Goal: Task Accomplishment & Management: Complete application form

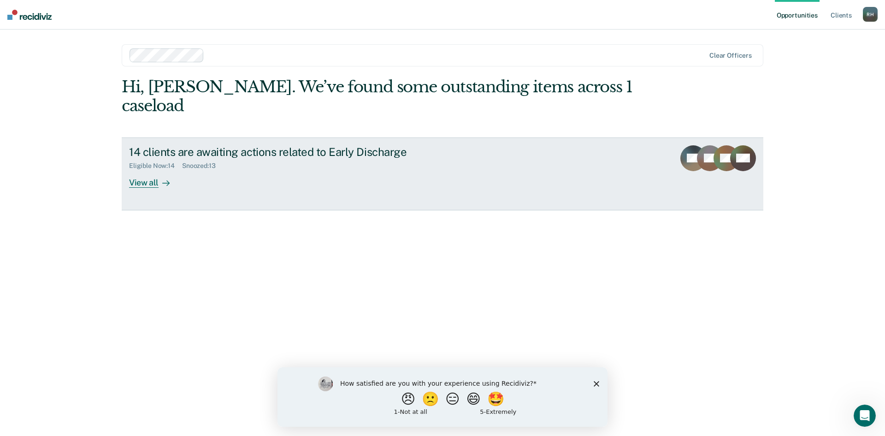
click at [133, 170] on div "View all" at bounding box center [155, 179] width 52 height 18
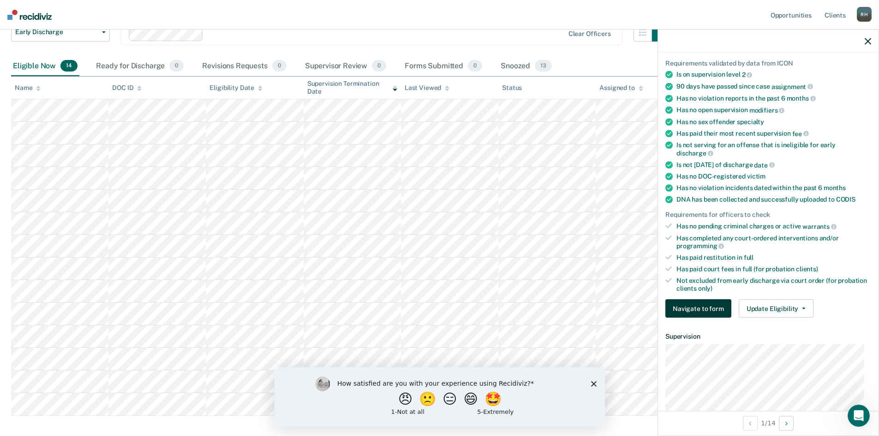
scroll to position [28, 0]
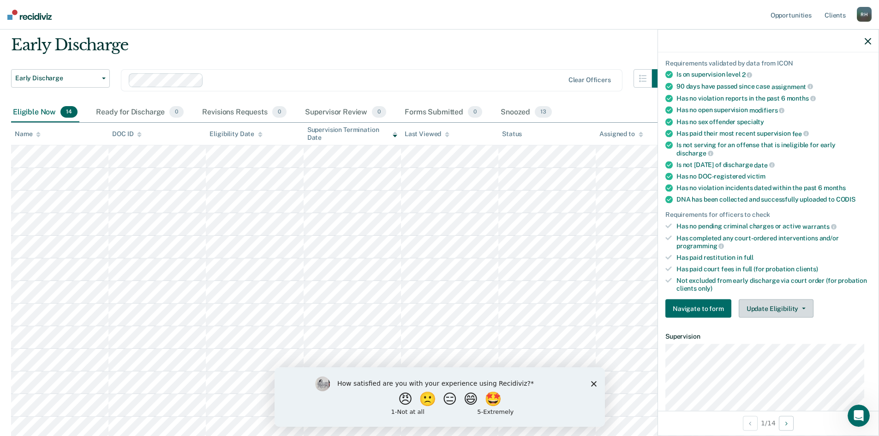
click at [760, 310] on button "Update Eligibility" at bounding box center [775, 308] width 75 height 18
click at [692, 310] on button "Navigate to form" at bounding box center [698, 308] width 66 height 18
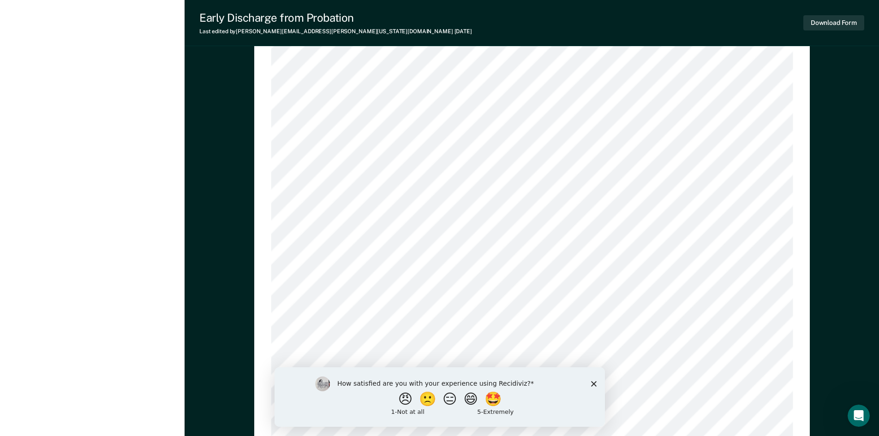
scroll to position [830, 0]
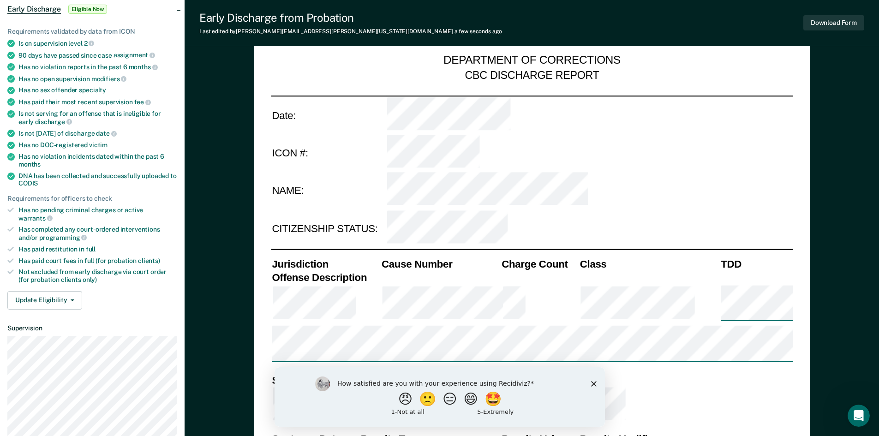
scroll to position [0, 0]
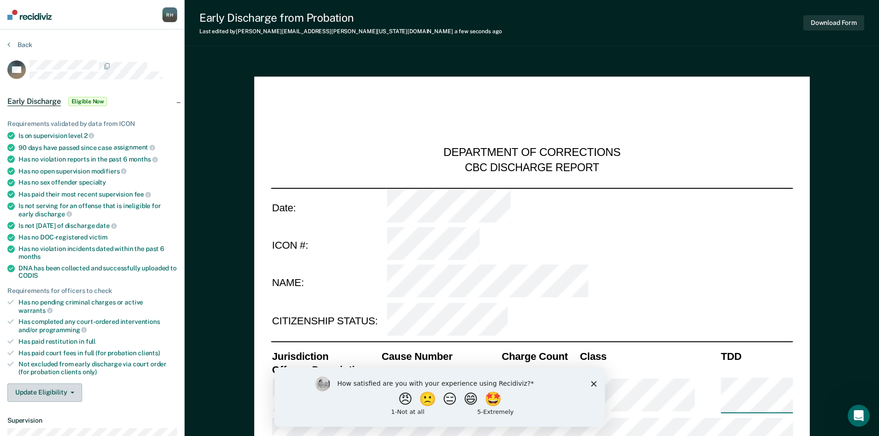
click at [74, 383] on button "Update Eligibility" at bounding box center [44, 392] width 75 height 18
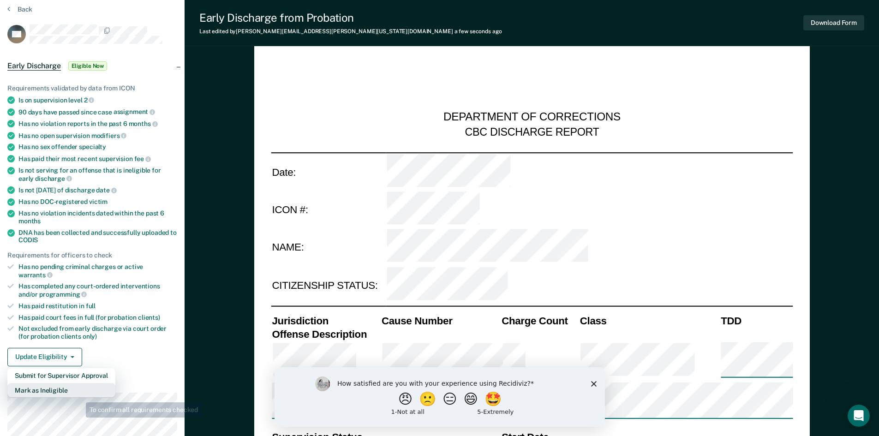
scroll to position [46, 0]
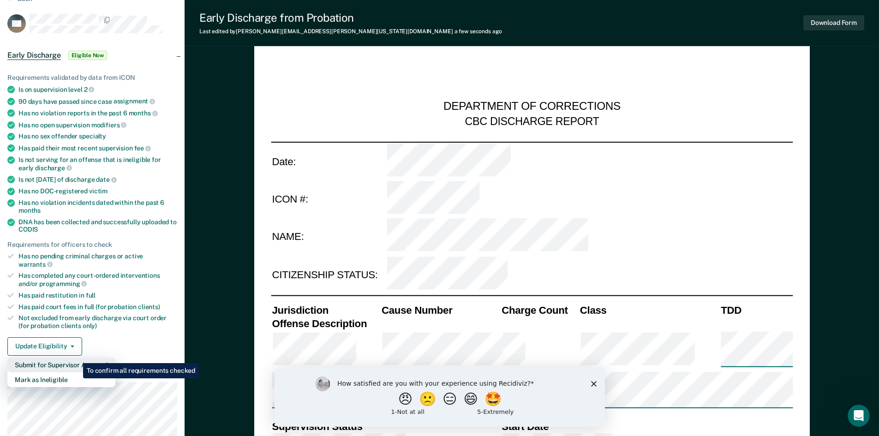
click at [76, 357] on button "Submit for Supervisor Approval" at bounding box center [61, 364] width 108 height 15
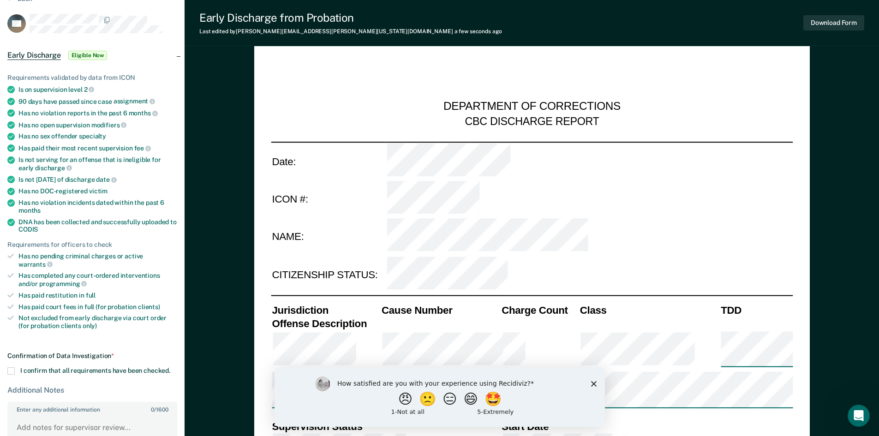
click at [11, 367] on span at bounding box center [10, 370] width 7 height 7
click at [170, 367] on input "I confirm that all requirements have been checked." at bounding box center [170, 367] width 0 height 0
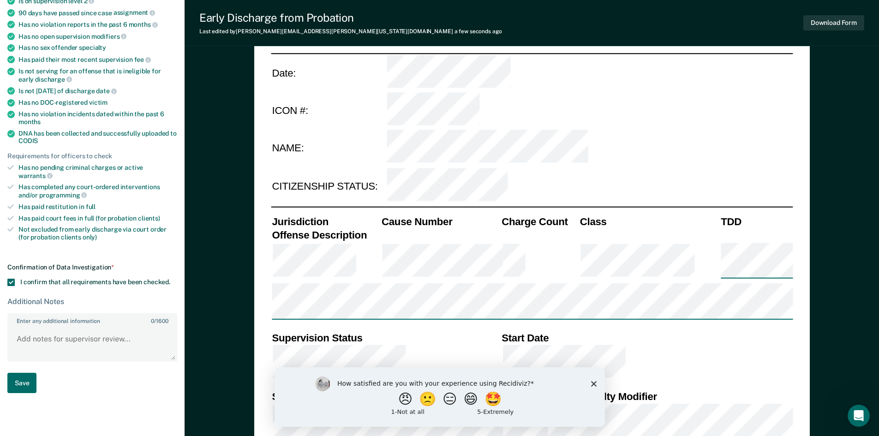
scroll to position [184, 0]
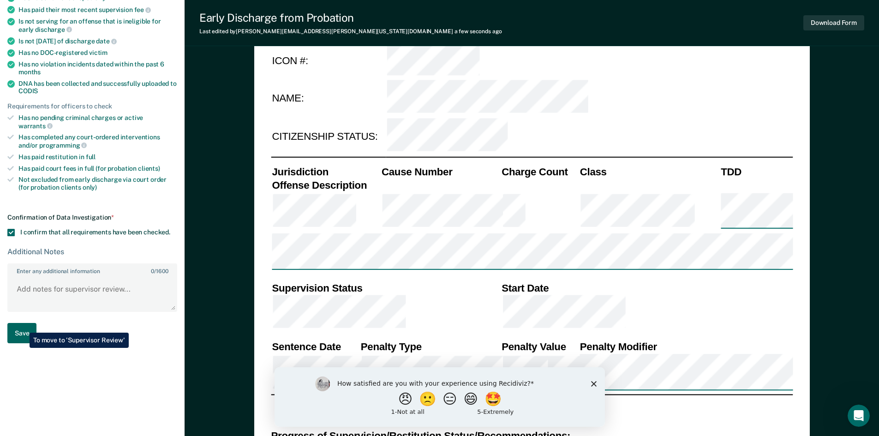
click at [23, 326] on button "Save" at bounding box center [21, 333] width 29 height 21
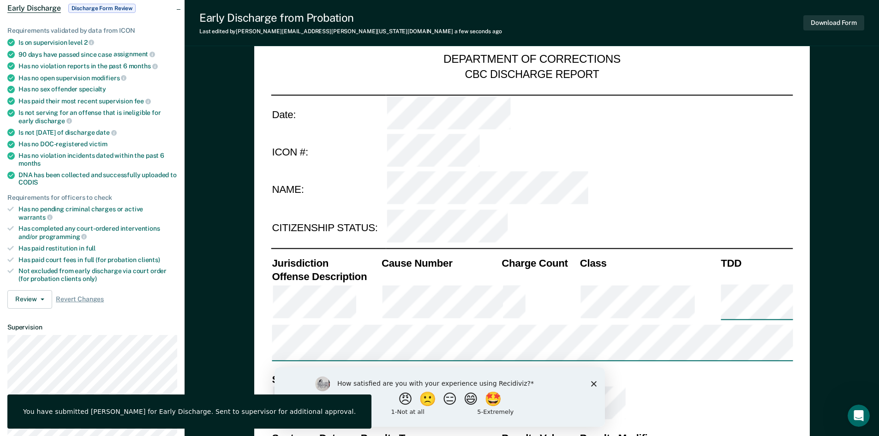
scroll to position [0, 0]
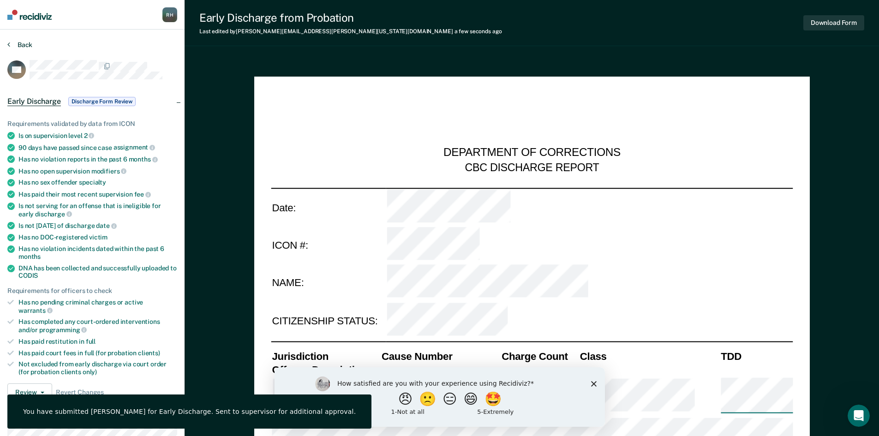
click at [17, 45] on button "Back" at bounding box center [19, 45] width 25 height 8
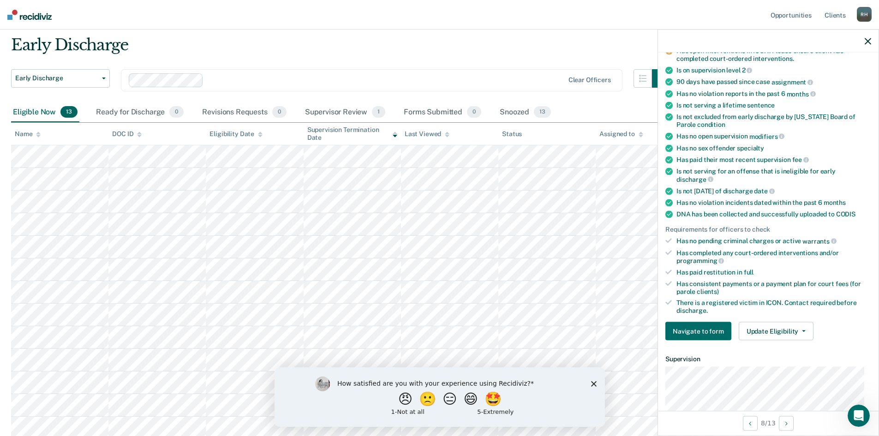
scroll to position [138, 0]
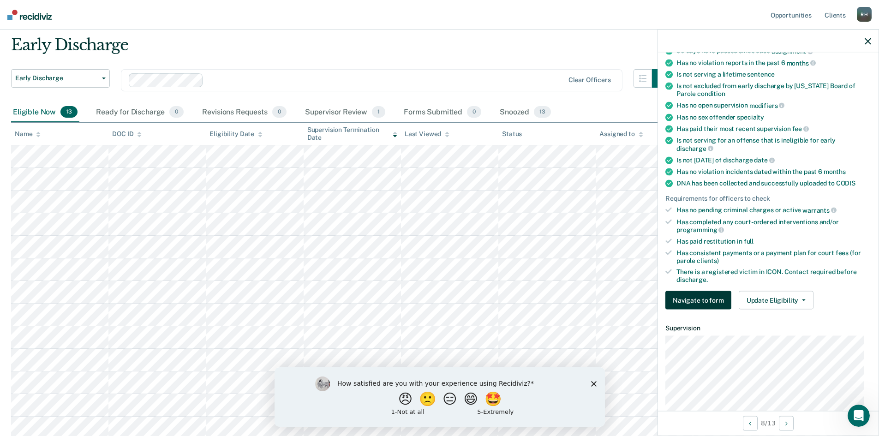
click at [685, 300] on button "Navigate to form" at bounding box center [698, 300] width 66 height 18
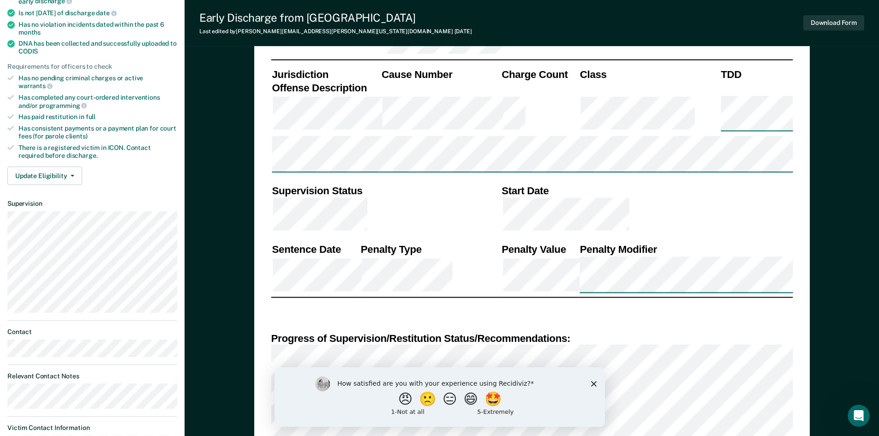
type textarea "x"
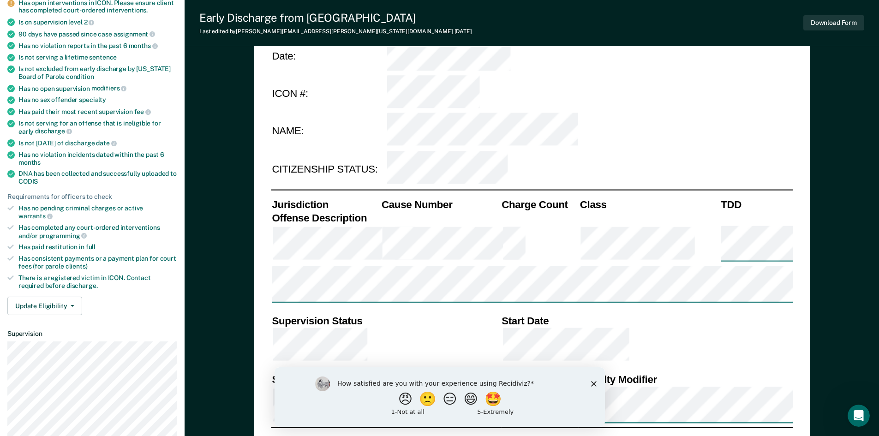
scroll to position [184, 0]
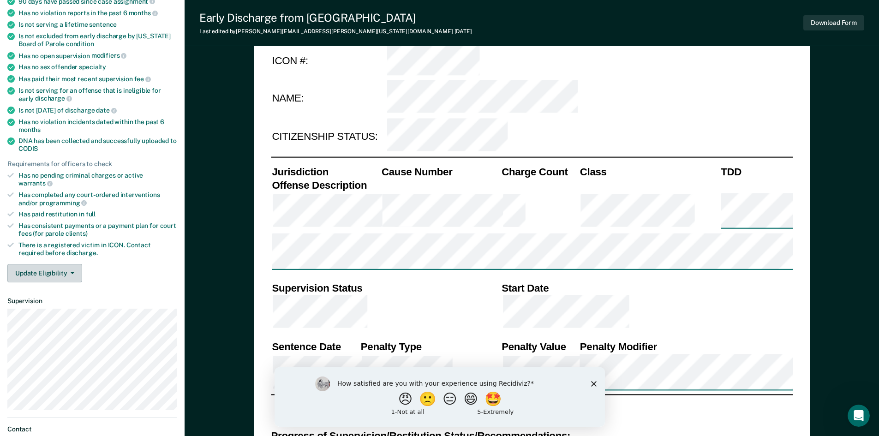
click at [71, 272] on icon "button" at bounding box center [73, 273] width 4 height 2
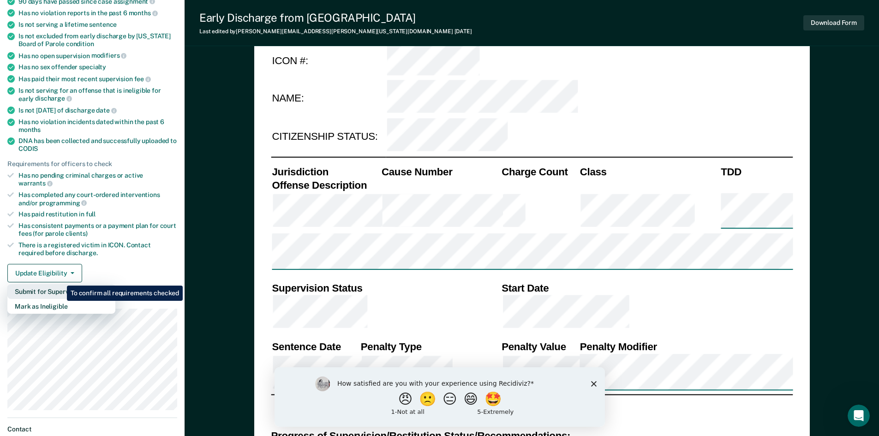
click at [60, 284] on button "Submit for Supervisor Approval" at bounding box center [61, 291] width 108 height 15
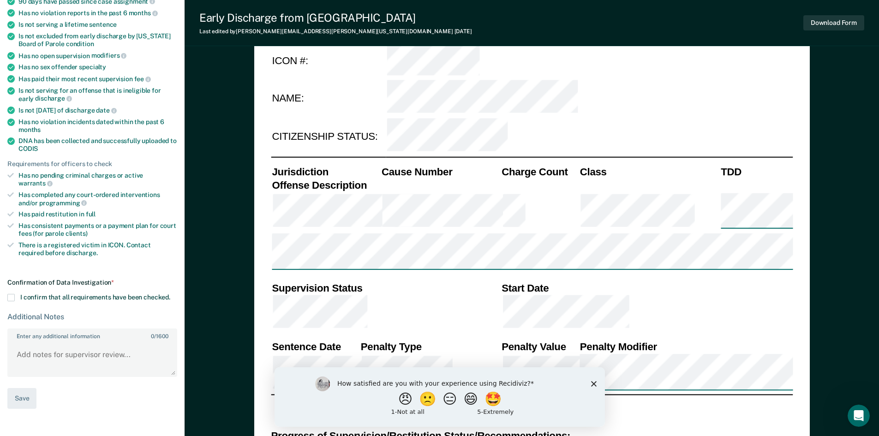
click at [12, 294] on span at bounding box center [10, 297] width 7 height 7
click at [170, 294] on input "I confirm that all requirements have been checked." at bounding box center [170, 294] width 0 height 0
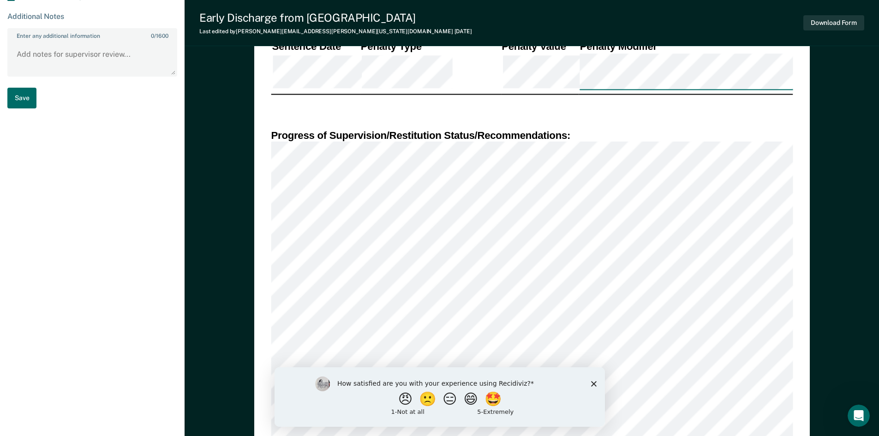
scroll to position [507, 0]
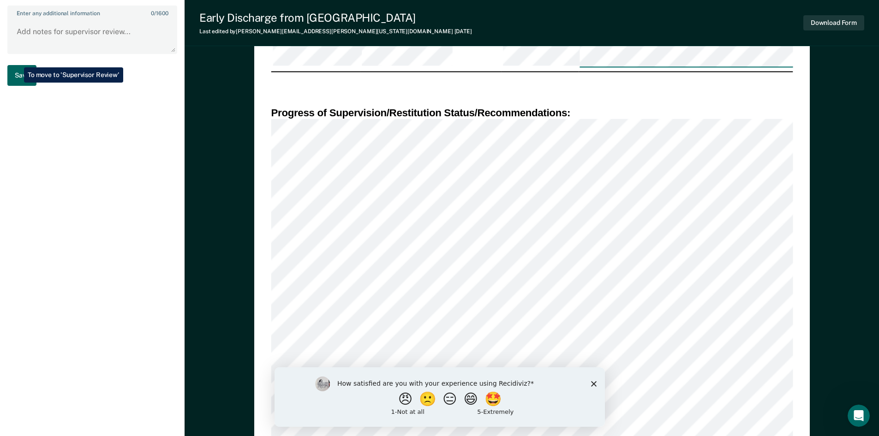
click at [17, 65] on button "Save" at bounding box center [21, 75] width 29 height 21
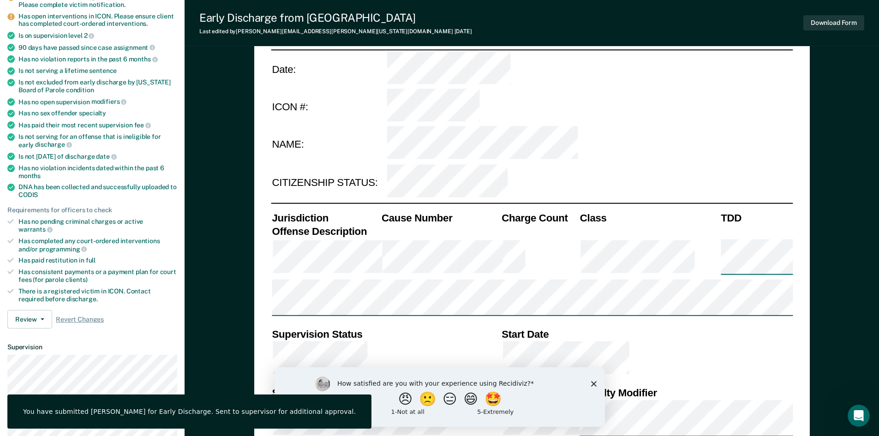
scroll to position [0, 0]
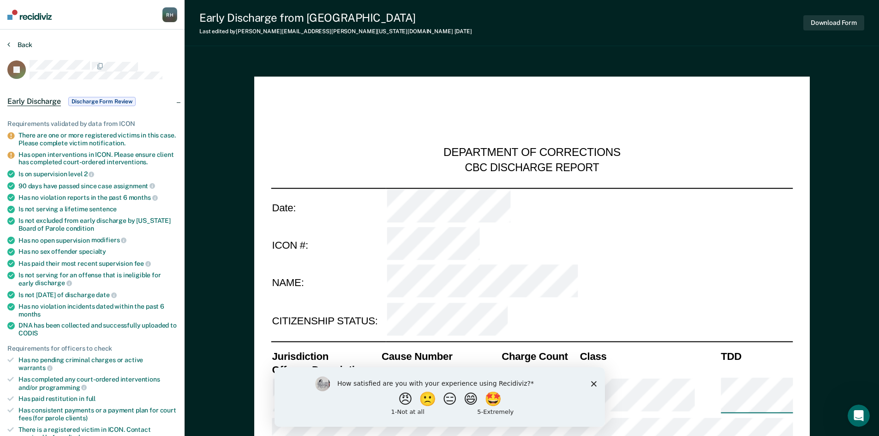
click at [8, 44] on icon at bounding box center [8, 44] width 3 height 7
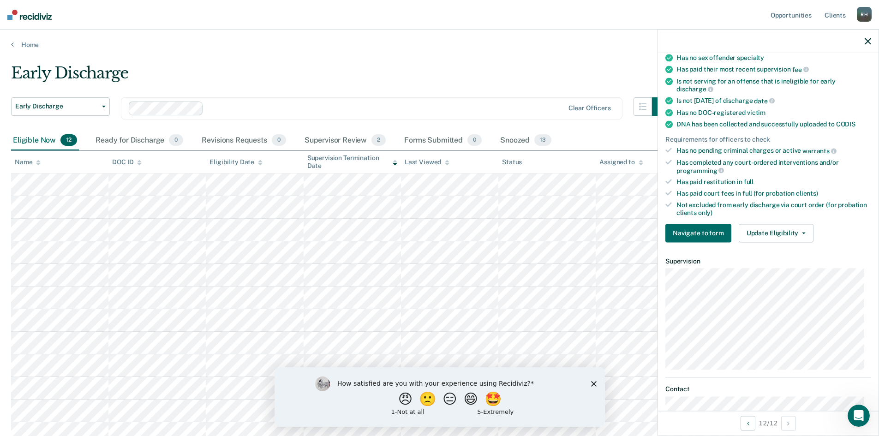
scroll to position [184, 0]
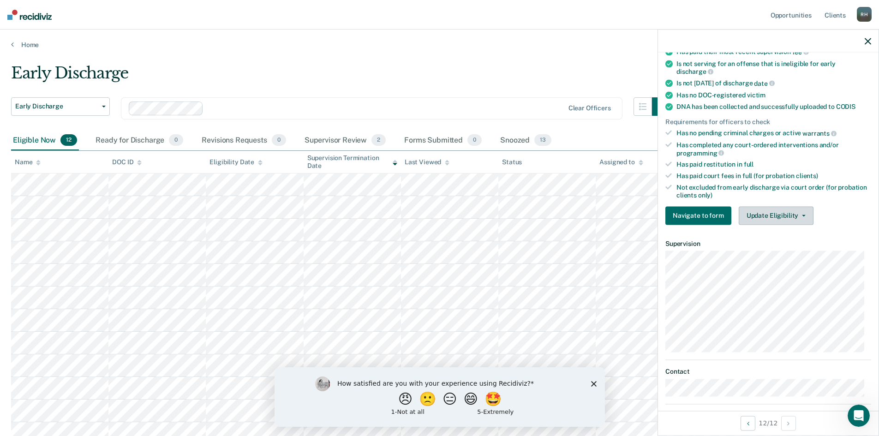
click at [802, 211] on button "Update Eligibility" at bounding box center [775, 215] width 75 height 18
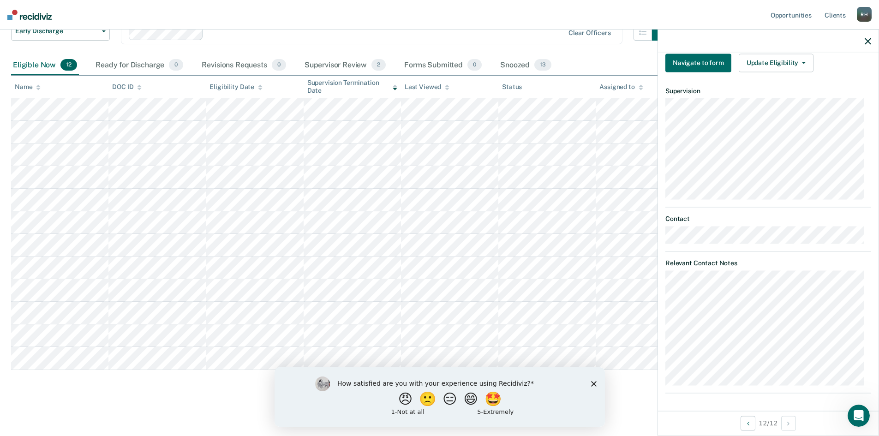
scroll to position [14, 0]
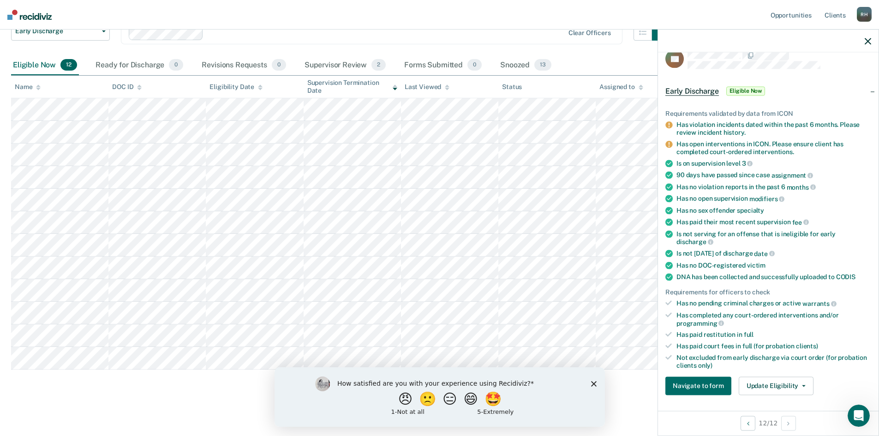
click at [743, 90] on span "Eligible Now" at bounding box center [745, 90] width 39 height 9
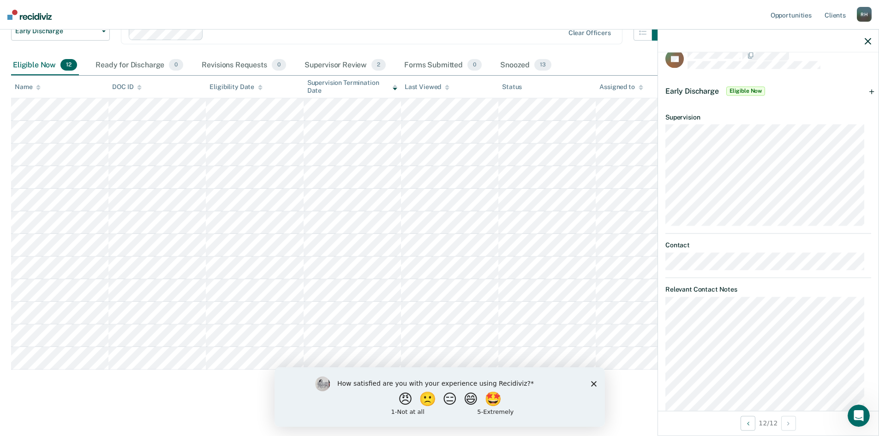
click at [743, 90] on span "Eligible Now" at bounding box center [745, 90] width 39 height 9
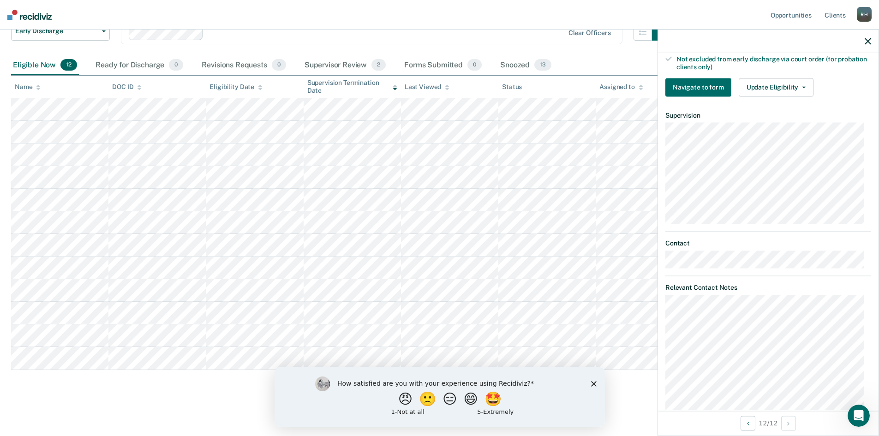
scroll to position [337, 0]
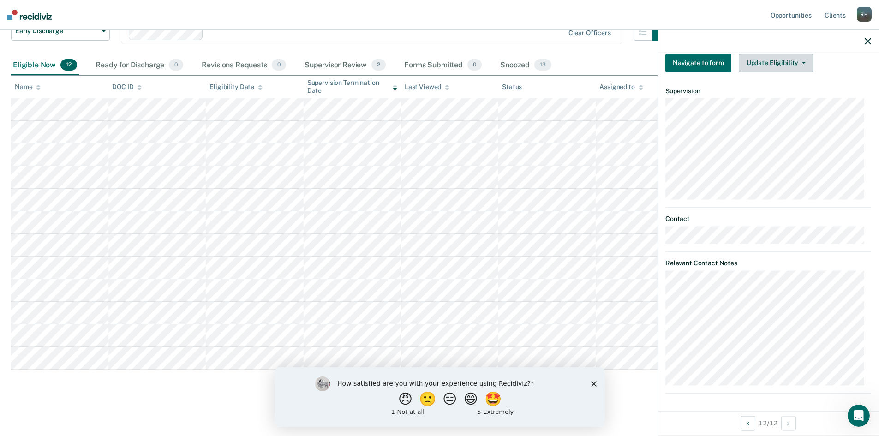
click at [802, 62] on icon "button" at bounding box center [804, 63] width 4 height 2
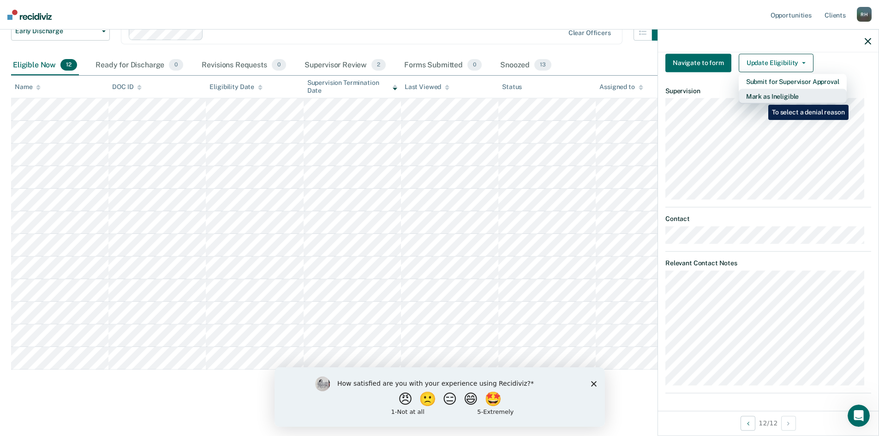
click at [761, 98] on button "Mark as Ineligible" at bounding box center [792, 96] width 108 height 15
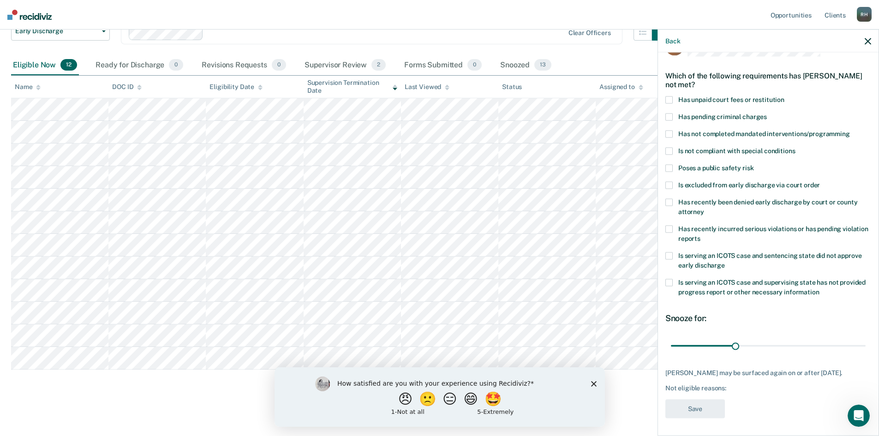
click at [670, 151] on span at bounding box center [668, 151] width 7 height 7
click at [669, 230] on span at bounding box center [668, 229] width 7 height 7
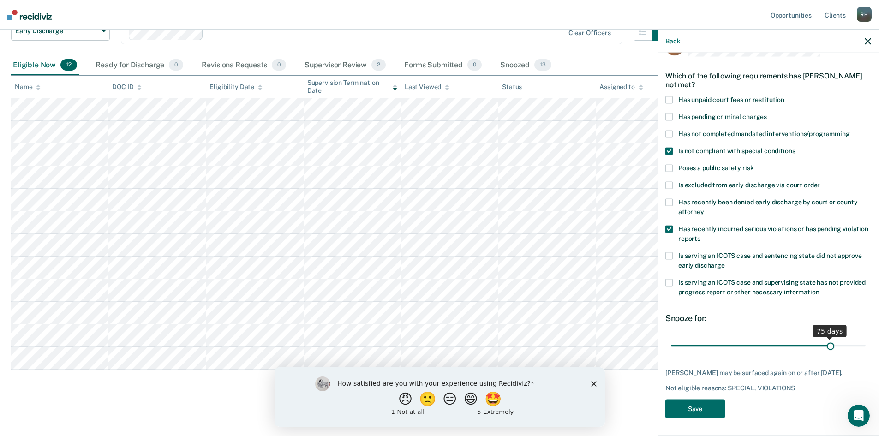
drag, startPoint x: 731, startPoint y: 345, endPoint x: 824, endPoint y: 343, distance: 92.7
type input "75"
click at [824, 343] on input "range" at bounding box center [768, 346] width 195 height 16
click at [690, 416] on button "Save" at bounding box center [694, 408] width 59 height 19
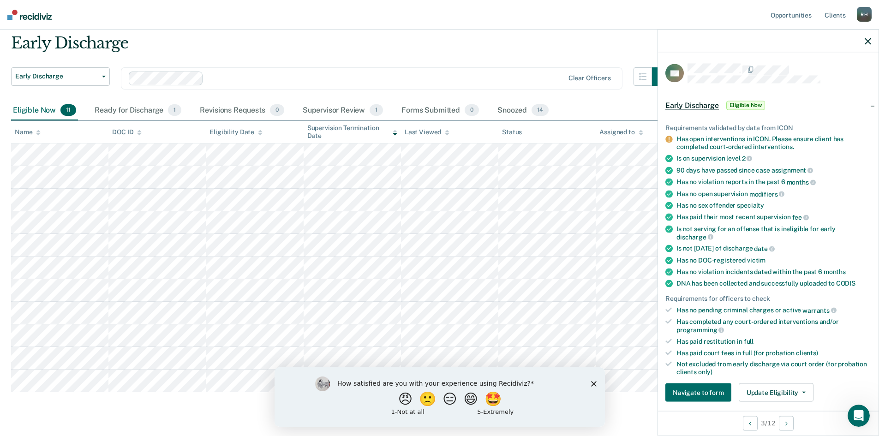
scroll to position [53, 0]
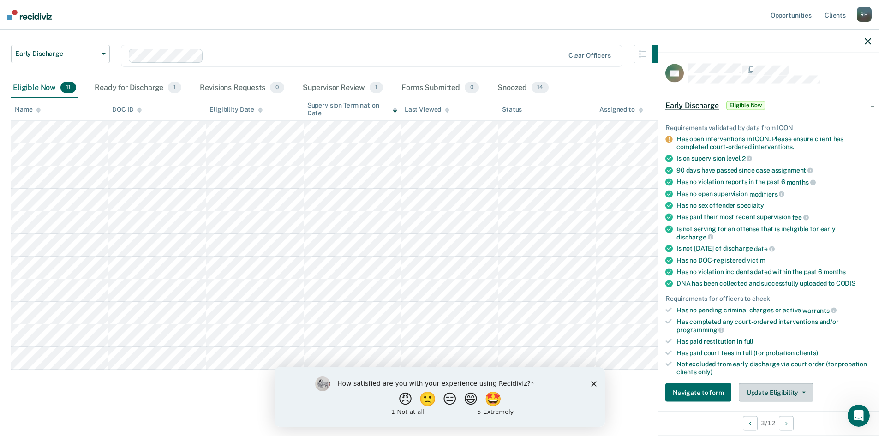
click at [804, 391] on button "Update Eligibility" at bounding box center [775, 392] width 75 height 18
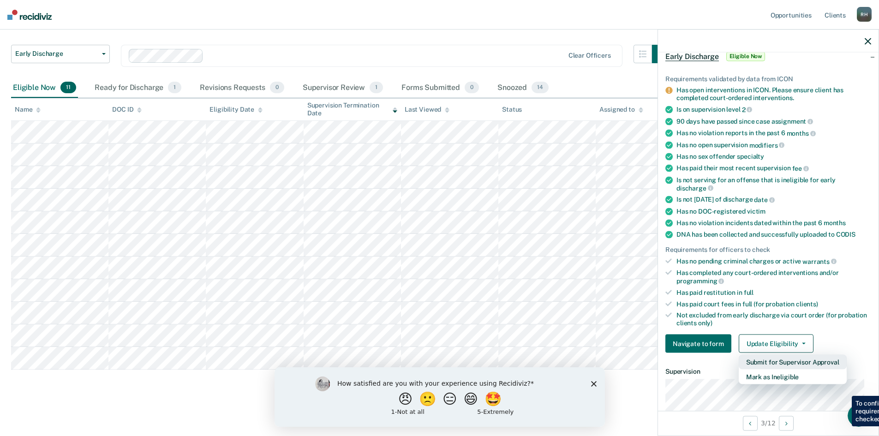
scroll to position [145, 0]
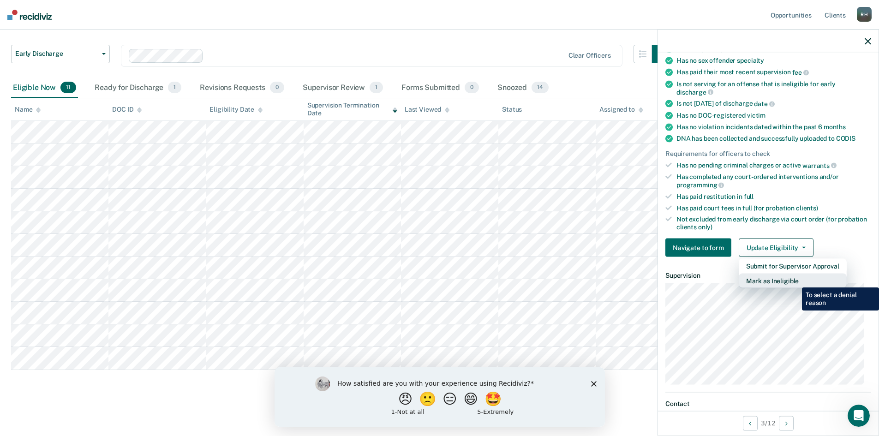
click at [795, 280] on button "Mark as Ineligible" at bounding box center [792, 280] width 108 height 15
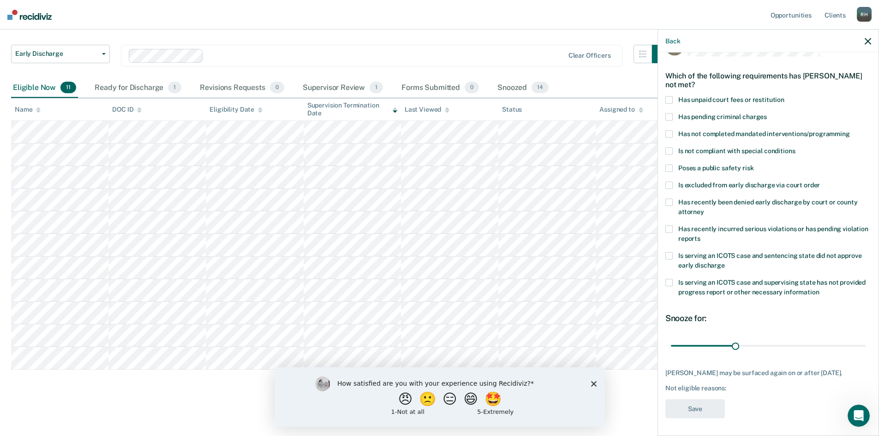
click at [672, 133] on span at bounding box center [668, 134] width 7 height 7
drag, startPoint x: 734, startPoint y: 345, endPoint x: 794, endPoint y: 348, distance: 60.5
type input "60"
click at [794, 348] on input "range" at bounding box center [768, 346] width 195 height 16
click at [696, 407] on button "Save" at bounding box center [694, 408] width 59 height 19
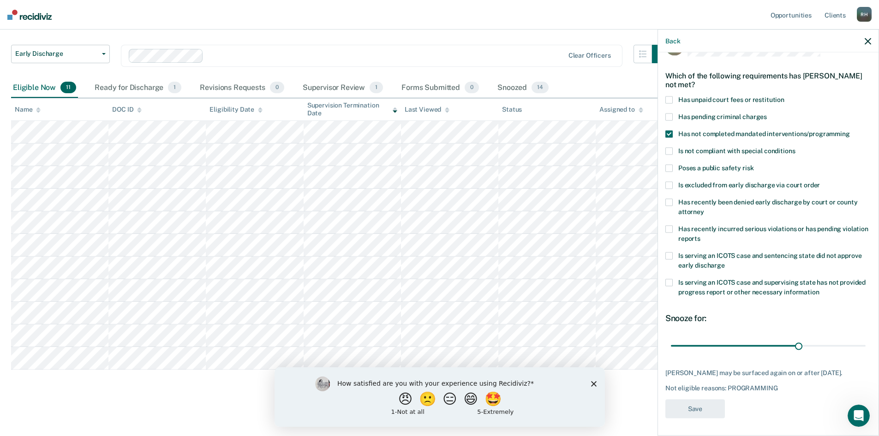
scroll to position [30, 0]
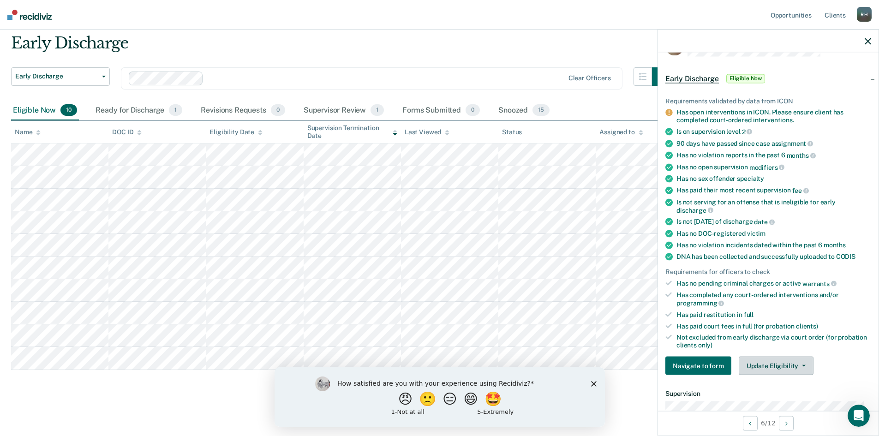
click at [803, 364] on button "Update Eligibility" at bounding box center [775, 366] width 75 height 18
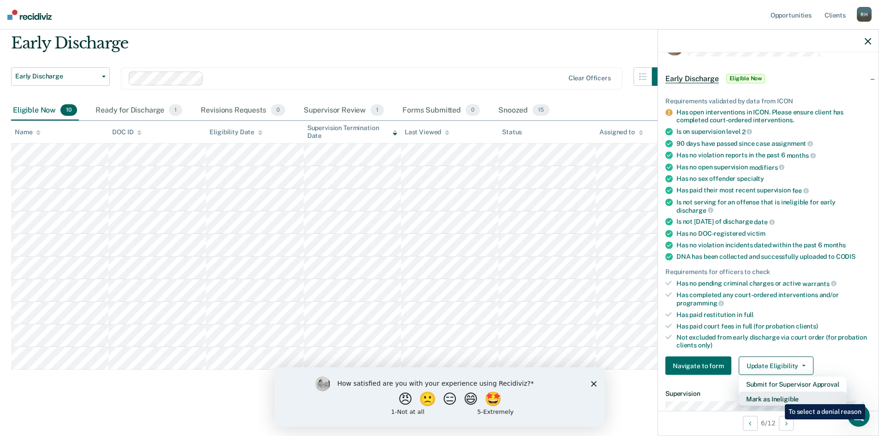
click at [778, 397] on button "Mark as Ineligible" at bounding box center [792, 399] width 108 height 15
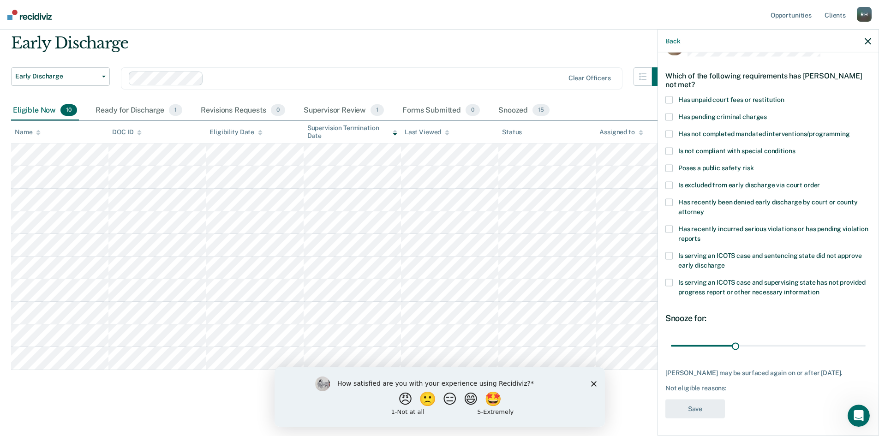
click at [672, 97] on label "Has unpaid court fees or restitution" at bounding box center [768, 101] width 206 height 10
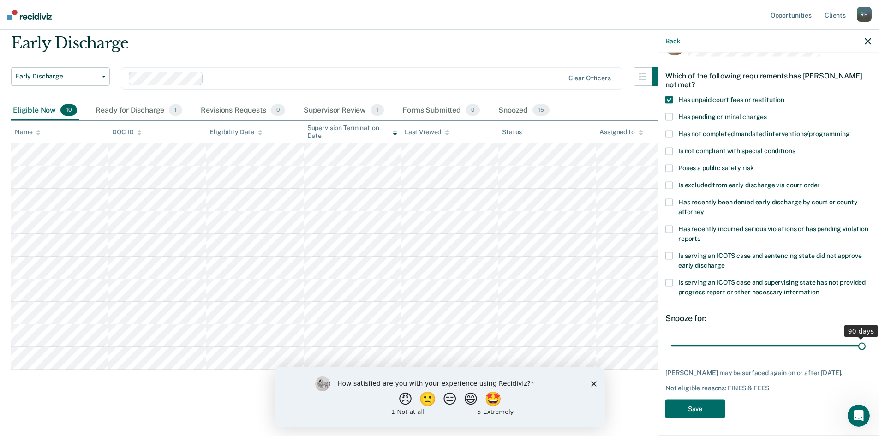
drag, startPoint x: 734, startPoint y: 346, endPoint x: 912, endPoint y: 343, distance: 178.5
type input "90"
click at [865, 343] on input "range" at bounding box center [768, 346] width 195 height 16
click at [699, 410] on button "Save" at bounding box center [694, 408] width 59 height 19
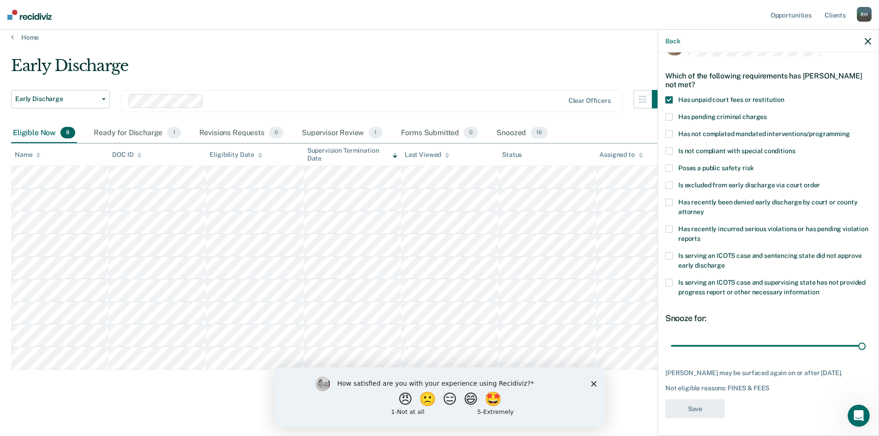
scroll to position [7, 0]
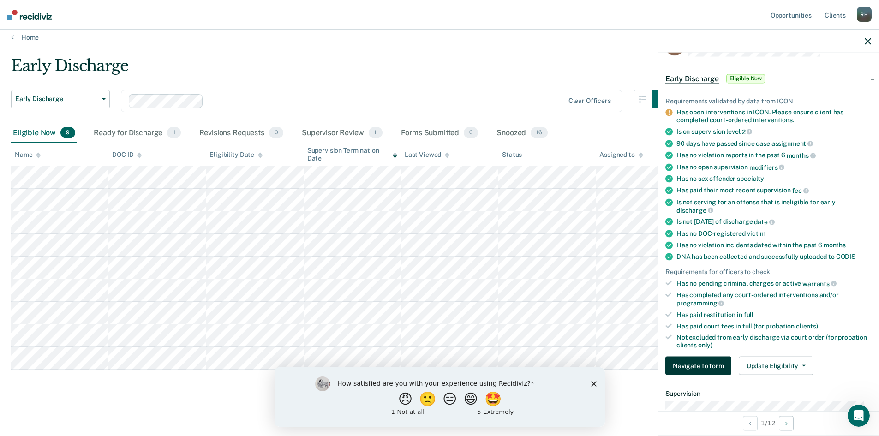
click at [697, 368] on button "Navigate to form" at bounding box center [698, 366] width 66 height 18
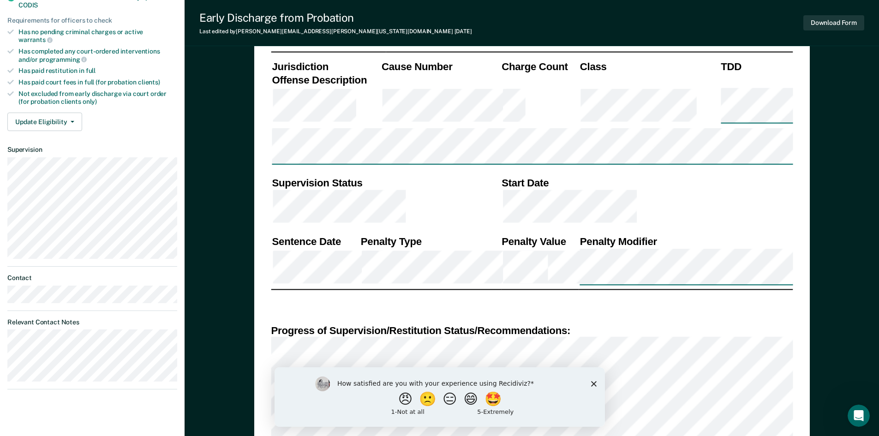
scroll to position [277, 0]
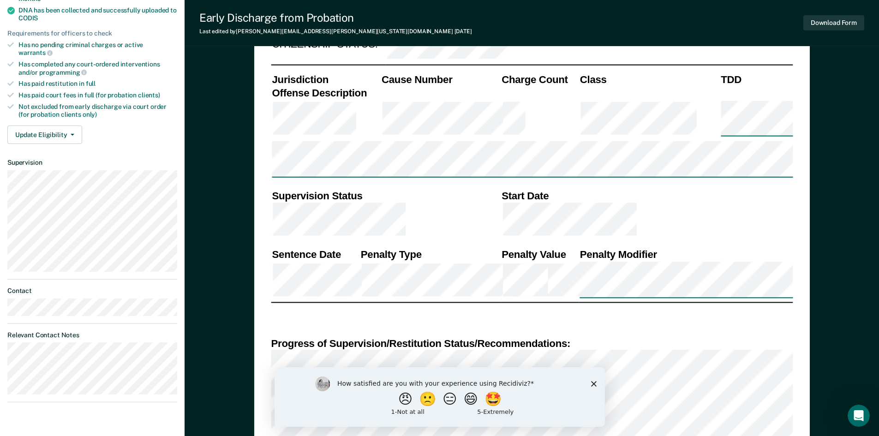
click at [657, 202] on td at bounding box center [646, 221] width 292 height 38
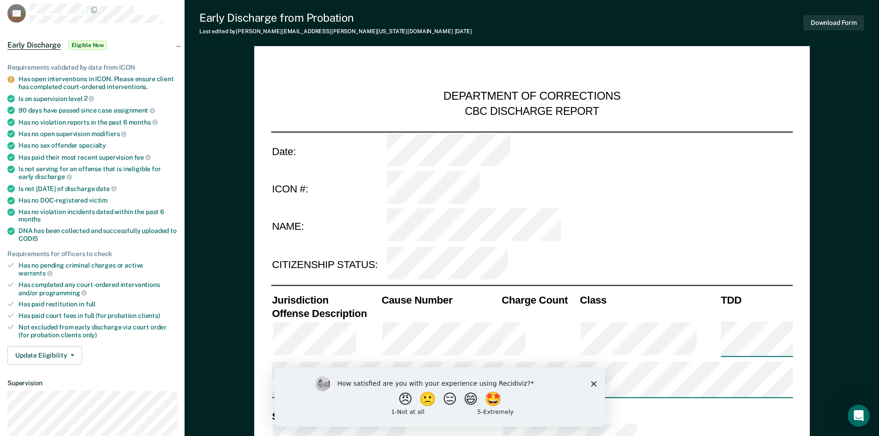
scroll to position [46, 0]
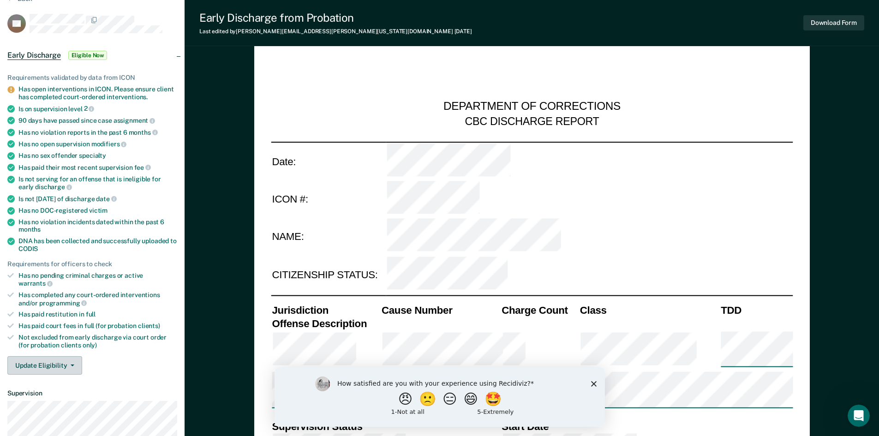
click at [70, 356] on button "Update Eligibility" at bounding box center [44, 365] width 75 height 18
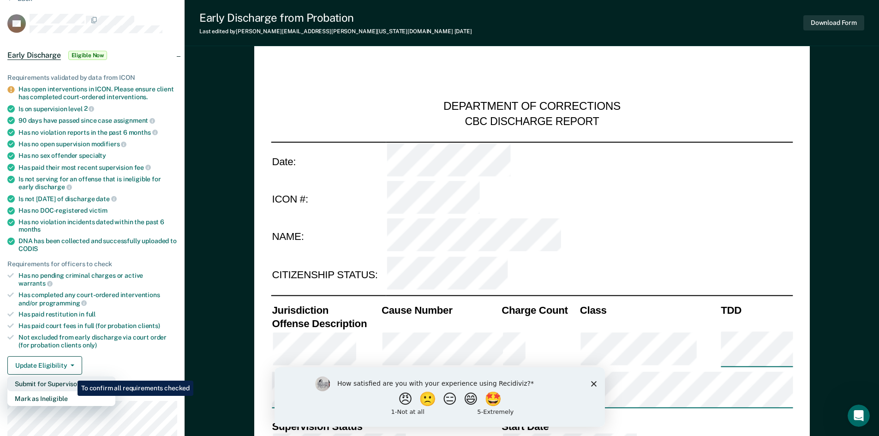
click at [71, 376] on button "Submit for Supervisor Approval" at bounding box center [61, 383] width 108 height 15
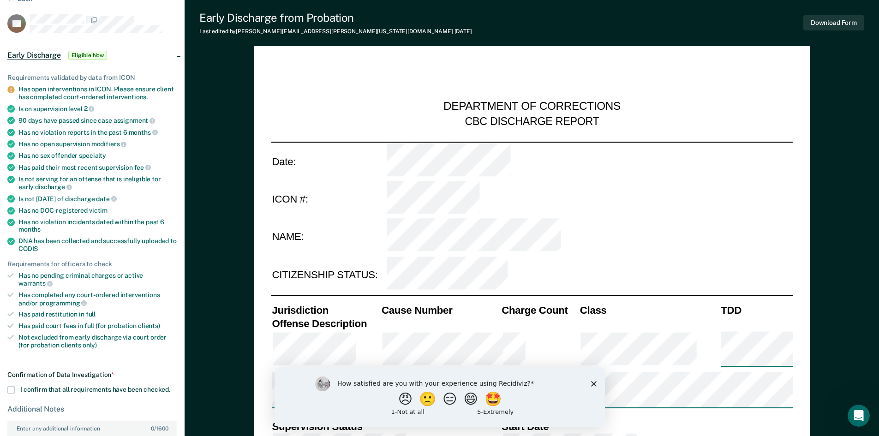
click at [9, 386] on span at bounding box center [10, 389] width 7 height 7
click at [170, 386] on input "I confirm that all requirements have been checked." at bounding box center [170, 386] width 0 height 0
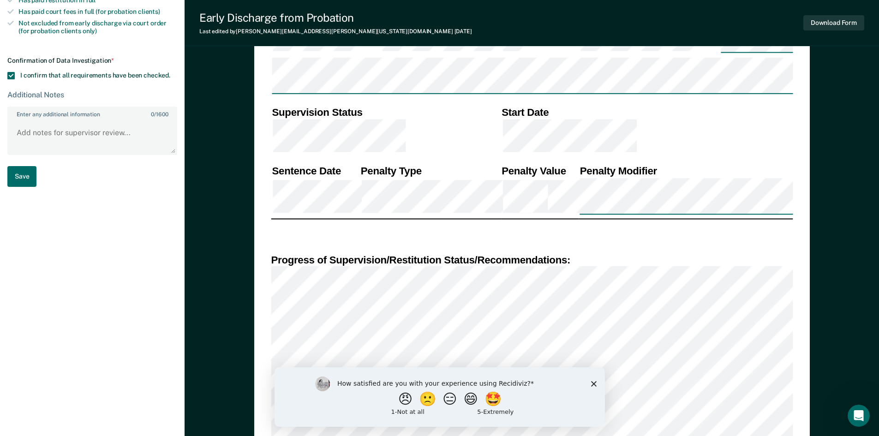
scroll to position [369, 0]
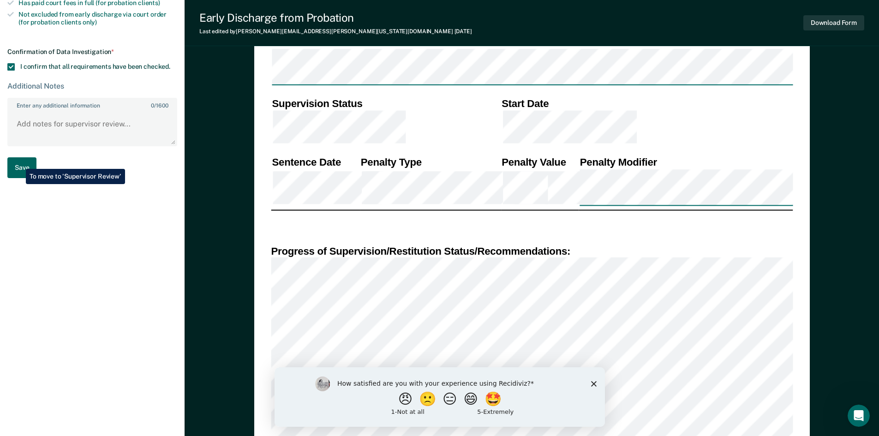
click at [19, 162] on button "Save" at bounding box center [21, 167] width 29 height 21
type textarea "x"
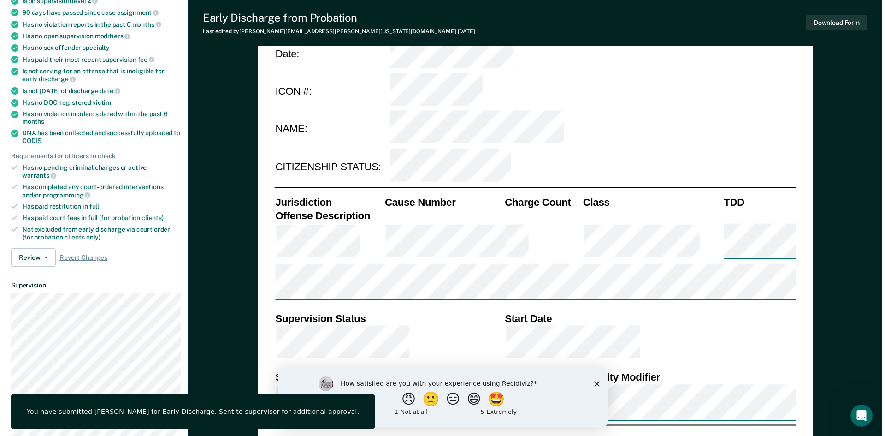
scroll to position [0, 0]
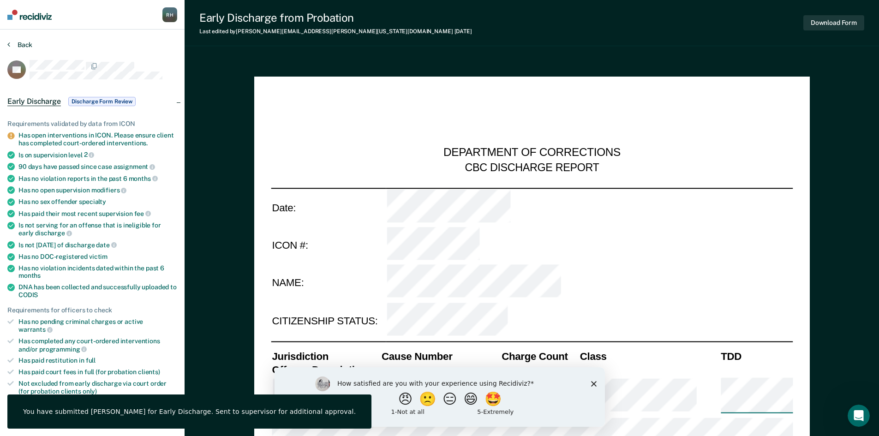
click at [15, 44] on button "Back" at bounding box center [19, 45] width 25 height 8
